Goal: Use online tool/utility: Utilize a website feature to perform a specific function

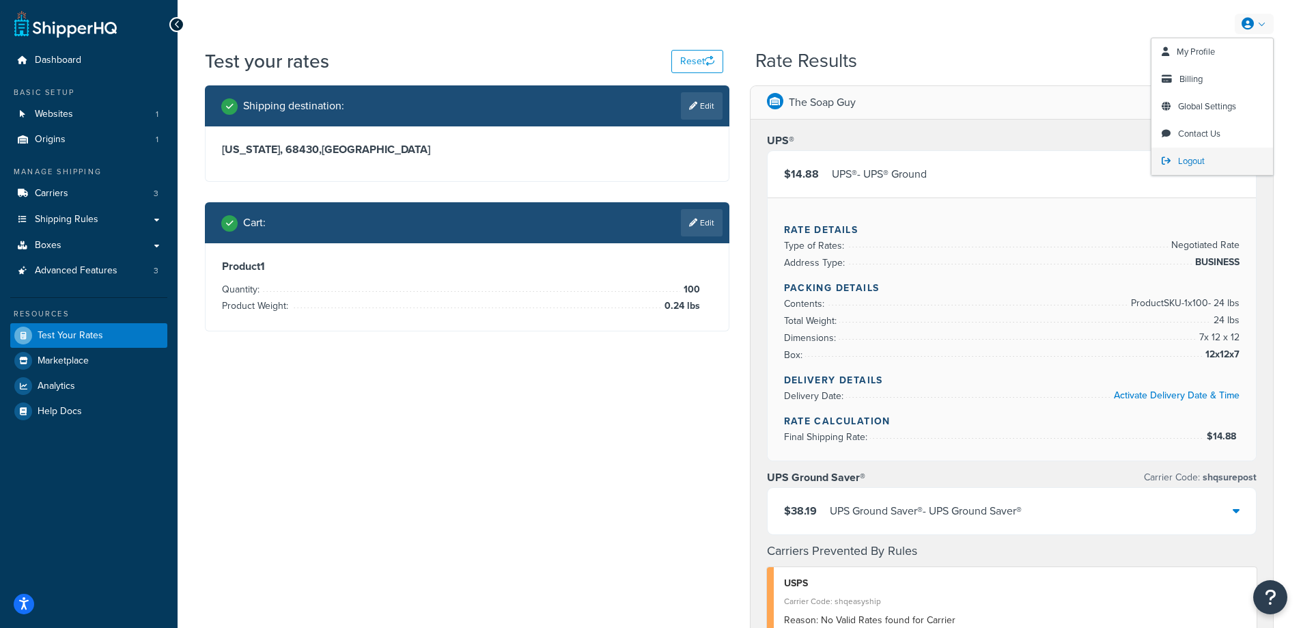
click at [1198, 153] on link "Logout" at bounding box center [1212, 160] width 122 height 27
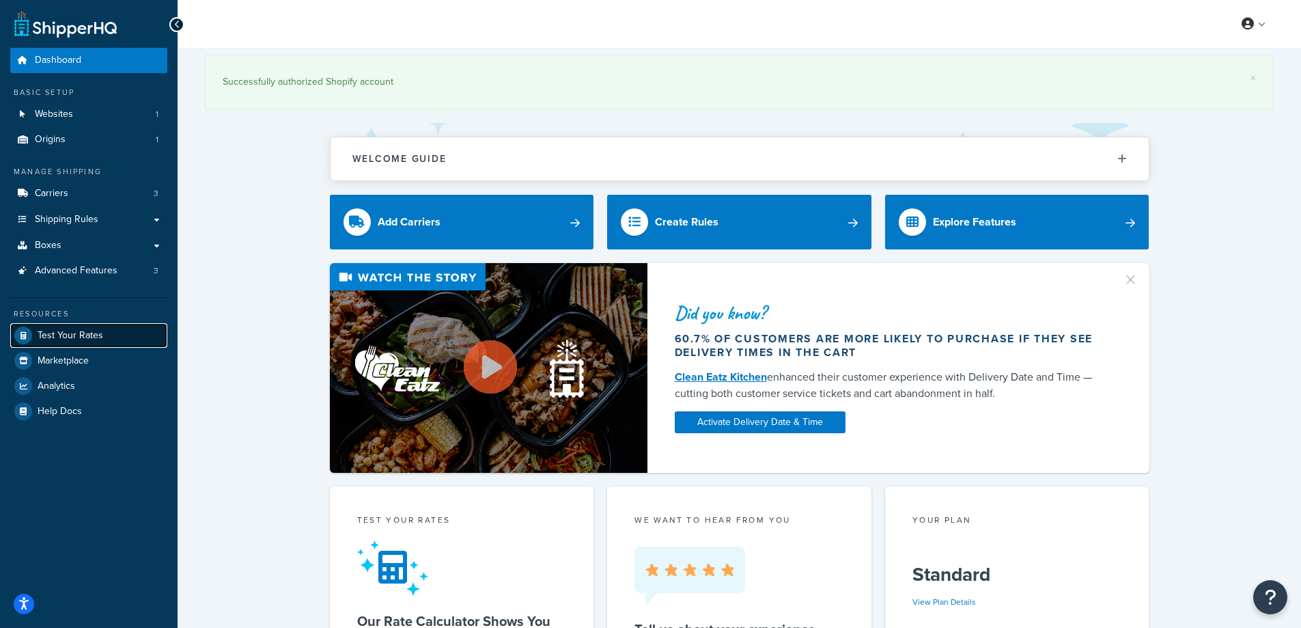
click at [86, 333] on span "Test Your Rates" at bounding box center [71, 336] width 66 height 12
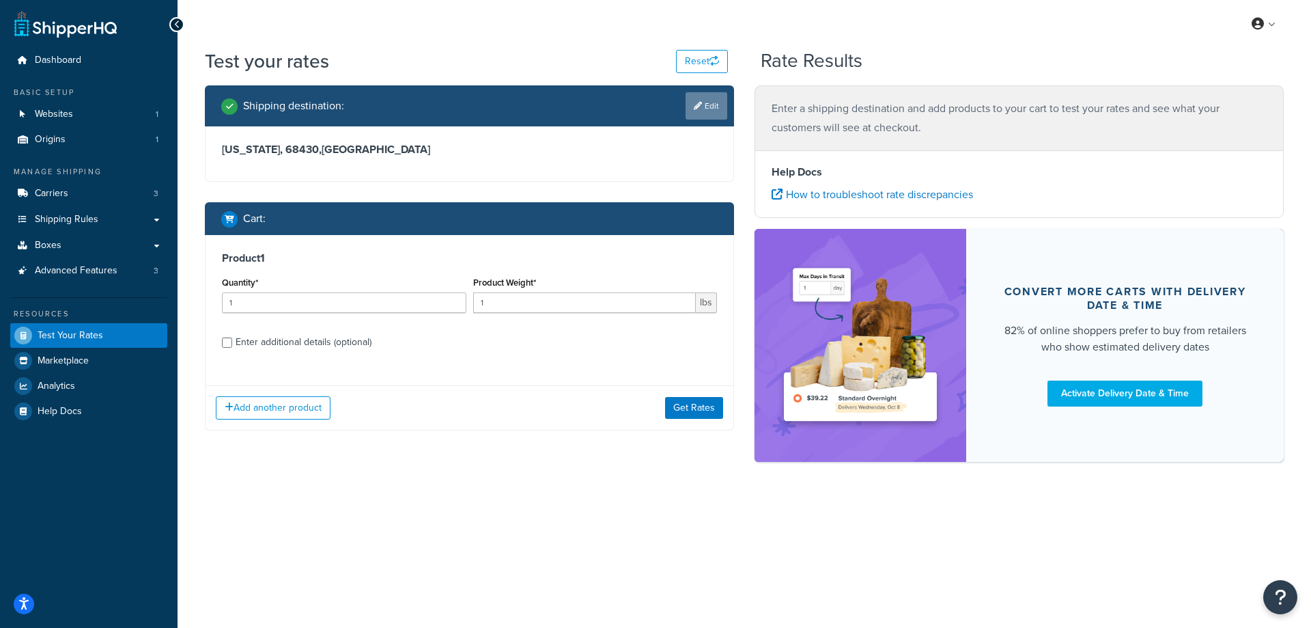
click at [706, 106] on link "Edit" at bounding box center [707, 105] width 42 height 27
select select "NE"
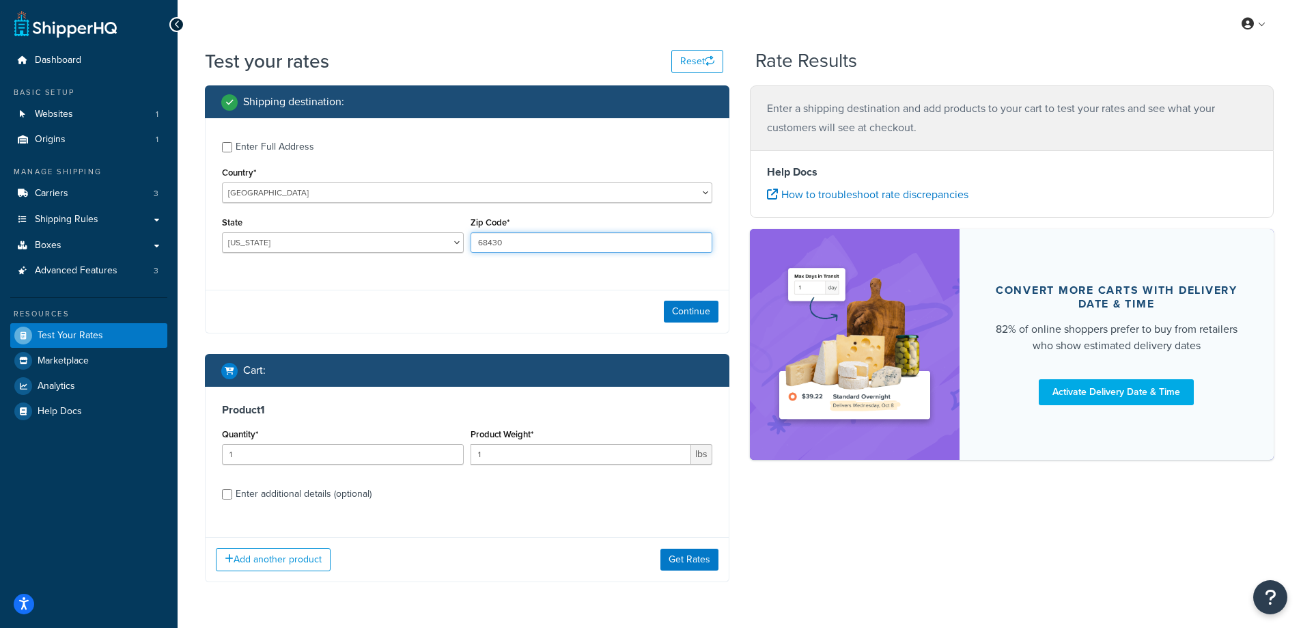
drag, startPoint x: 520, startPoint y: 243, endPoint x: 476, endPoint y: 248, distance: 44.0
click at [476, 248] on input "68430" at bounding box center [591, 242] width 242 height 20
paste input "8505"
type input "85050"
click at [393, 263] on div "State [US_STATE] [US_STATE] [US_STATE] [US_STATE] [US_STATE] Armed Forces Ameri…" at bounding box center [343, 238] width 249 height 50
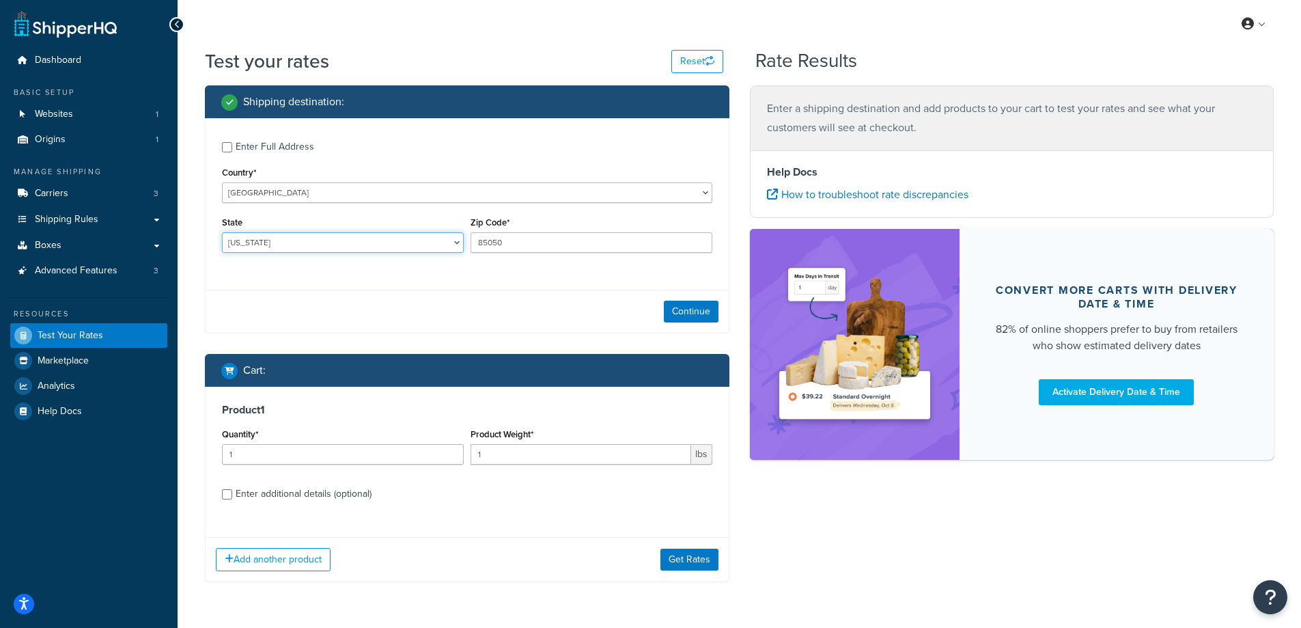
click at [285, 245] on select "[US_STATE] [US_STATE] [US_STATE] [US_STATE] [US_STATE] Armed Forces Americas Ar…" at bounding box center [343, 242] width 242 height 20
select select "AZ"
click at [222, 232] on select "[US_STATE] [US_STATE] [US_STATE] [US_STATE] [US_STATE] Armed Forces Americas Ar…" at bounding box center [343, 242] width 242 height 20
click at [223, 270] on div "Enter Full Address Country* [GEOGRAPHIC_DATA] [GEOGRAPHIC_DATA] [GEOGRAPHIC_DAT…" at bounding box center [467, 198] width 523 height 161
click at [673, 313] on button "Continue" at bounding box center [691, 311] width 55 height 22
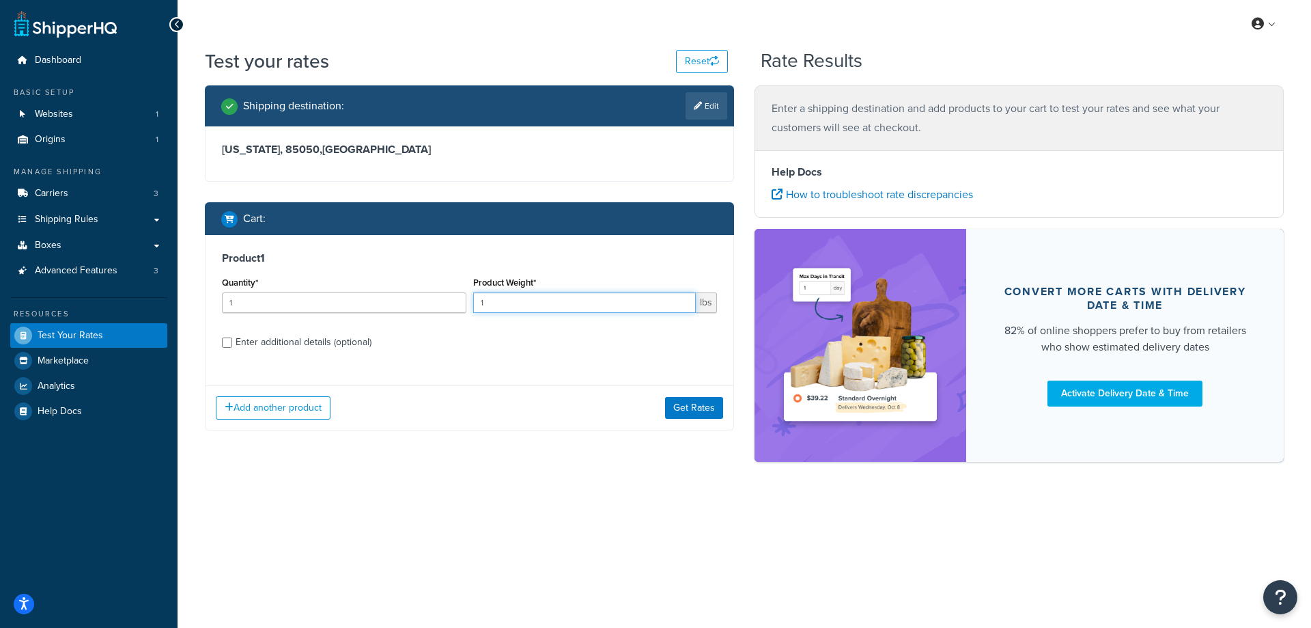
drag, startPoint x: 550, startPoint y: 310, endPoint x: 476, endPoint y: 308, distance: 74.5
click at [476, 308] on input "1" at bounding box center [584, 302] width 223 height 20
paste input "0.18"
type input "0.18"
click at [379, 298] on input "1" at bounding box center [344, 302] width 244 height 20
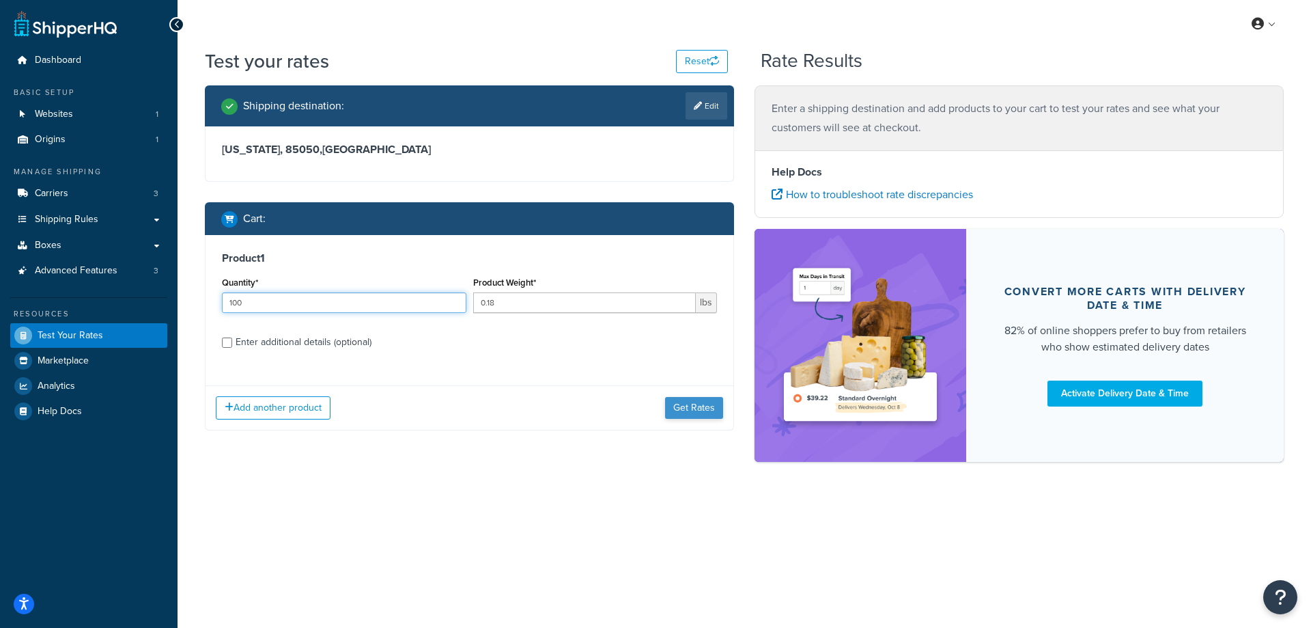
type input "100"
click at [679, 410] on button "Get Rates" at bounding box center [694, 408] width 58 height 22
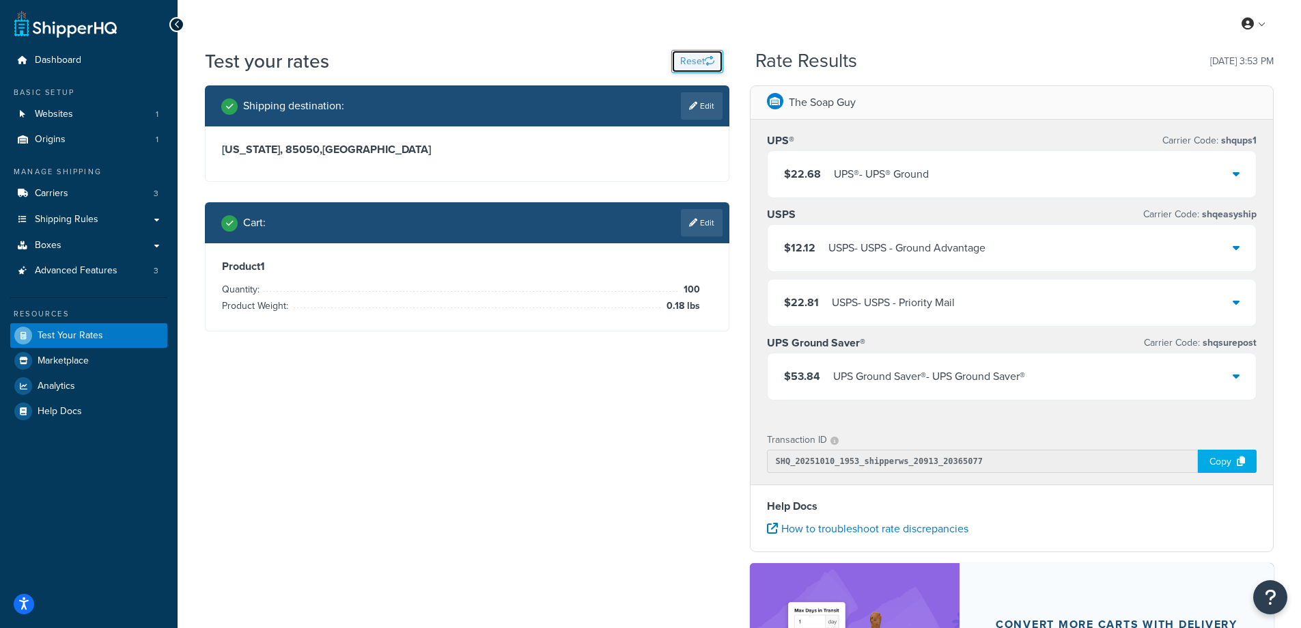
click at [694, 61] on button "Reset" at bounding box center [697, 61] width 52 height 23
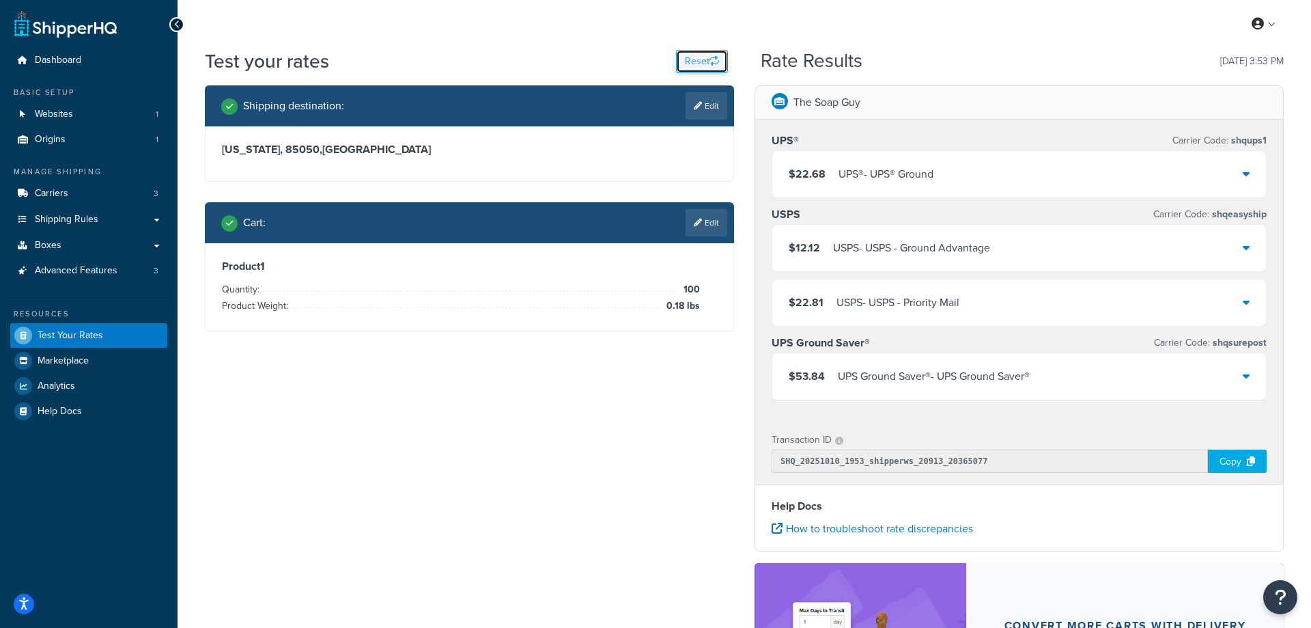
select select "[GEOGRAPHIC_DATA]"
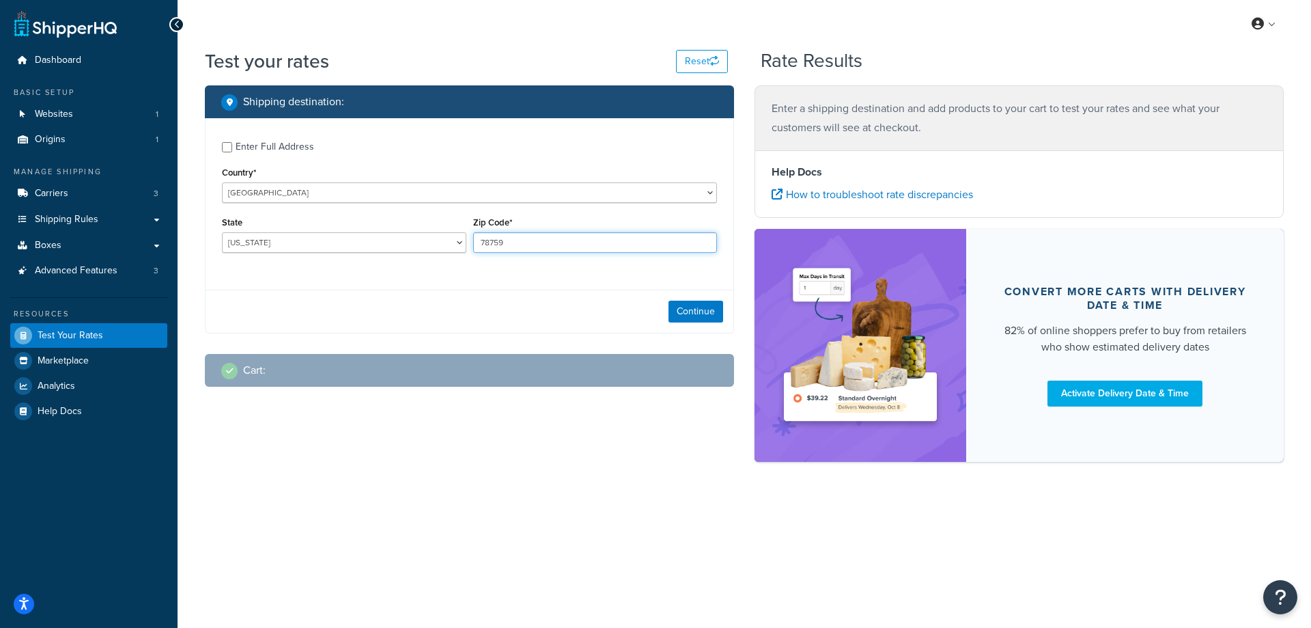
drag, startPoint x: 509, startPoint y: 237, endPoint x: 468, endPoint y: 237, distance: 41.0
click at [468, 237] on div "State [US_STATE] [US_STATE] [US_STATE] [US_STATE] [US_STATE] Armed Forces Ameri…" at bounding box center [470, 238] width 502 height 50
paste input "98926"
type input "98926"
click at [401, 268] on div "Enter Full Address Country* [GEOGRAPHIC_DATA] [GEOGRAPHIC_DATA] [GEOGRAPHIC_DAT…" at bounding box center [470, 198] width 528 height 161
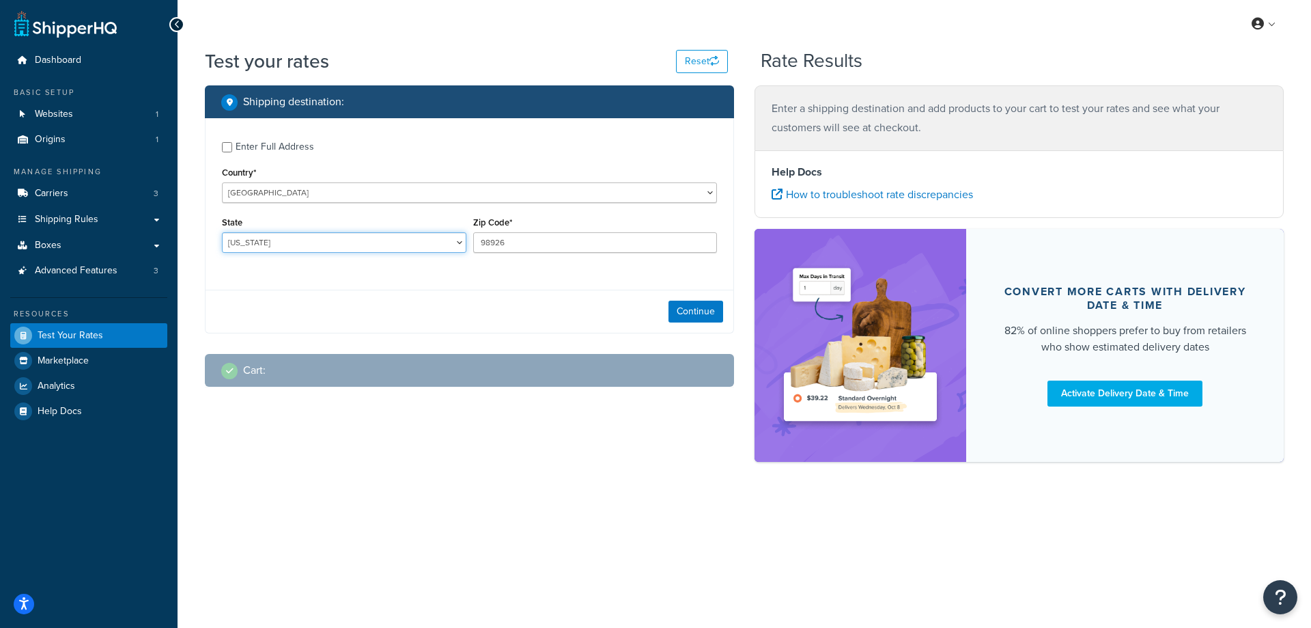
click at [286, 238] on select "[US_STATE] [US_STATE] [US_STATE] [US_STATE] [US_STATE] Armed Forces Americas Ar…" at bounding box center [344, 242] width 244 height 20
select select "WA"
click at [222, 232] on select "[US_STATE] [US_STATE] [US_STATE] [US_STATE] [US_STATE] Armed Forces Americas Ar…" at bounding box center [344, 242] width 244 height 20
click at [360, 507] on div "Test your rates Reset Rate Results Shipping destination : Enter Full Address Co…" at bounding box center [745, 279] width 1134 height 462
click at [699, 308] on button "Continue" at bounding box center [695, 311] width 55 height 22
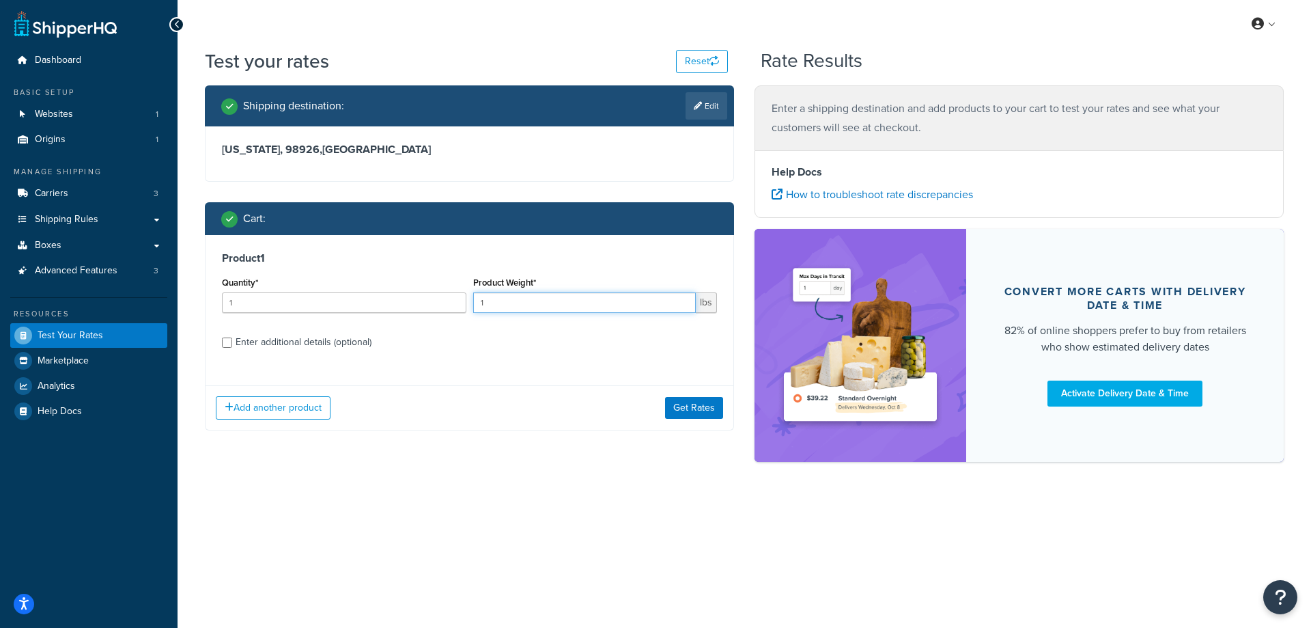
drag, startPoint x: 516, startPoint y: 300, endPoint x: 467, endPoint y: 300, distance: 49.2
click at [467, 300] on div "Quantity* 1 Product Weight* 1 lbs" at bounding box center [470, 298] width 502 height 50
paste input "0.29"
type input "0.29"
click at [379, 300] on input "1" at bounding box center [344, 302] width 244 height 20
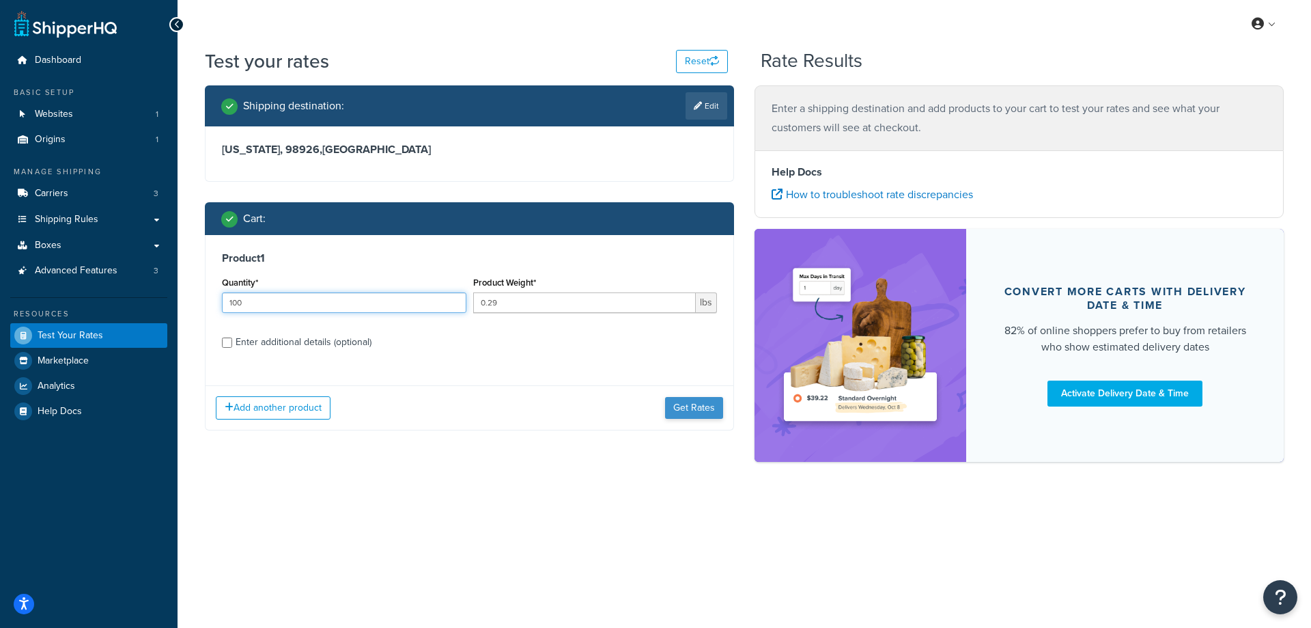
type input "100"
click at [711, 407] on button "Get Rates" at bounding box center [694, 408] width 58 height 22
